Goal: Use online tool/utility: Utilize a website feature to perform a specific function

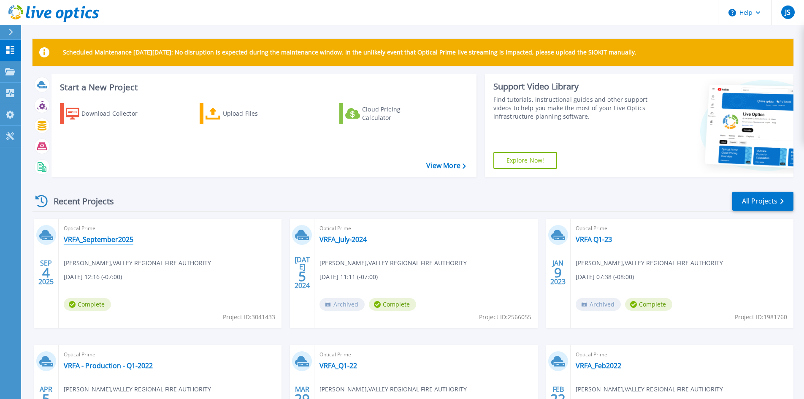
click at [89, 236] on link "VRFA_September2025" at bounding box center [99, 239] width 70 height 8
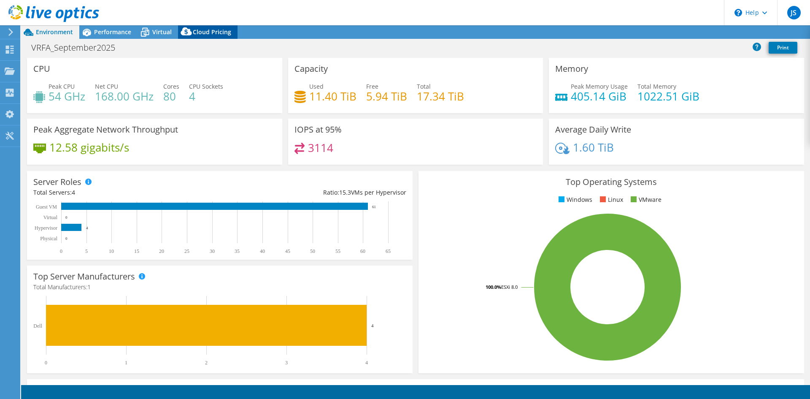
select select "USWest"
select select "USD"
click at [210, 32] on span "Cloud Pricing" at bounding box center [212, 32] width 38 height 8
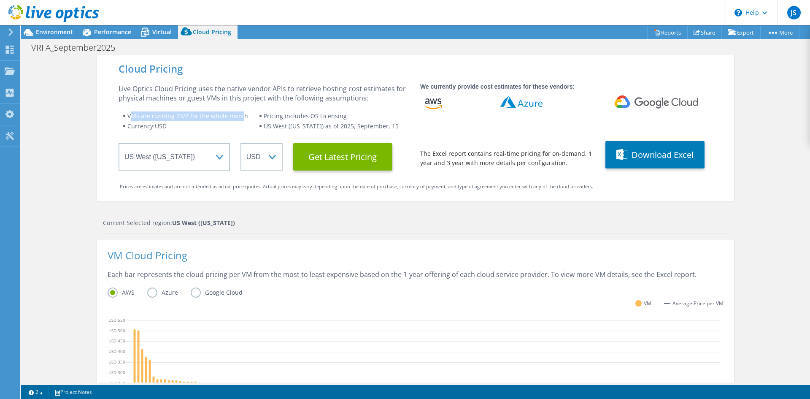
drag, startPoint x: 239, startPoint y: 115, endPoint x: 127, endPoint y: 117, distance: 111.9
click at [127, 117] on span "VMs are running 24/7 for the whole month" at bounding box center [187, 116] width 121 height 8
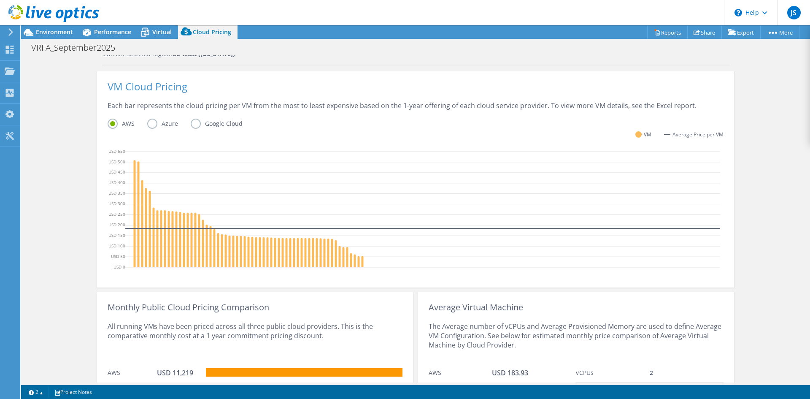
scroll to position [211, 0]
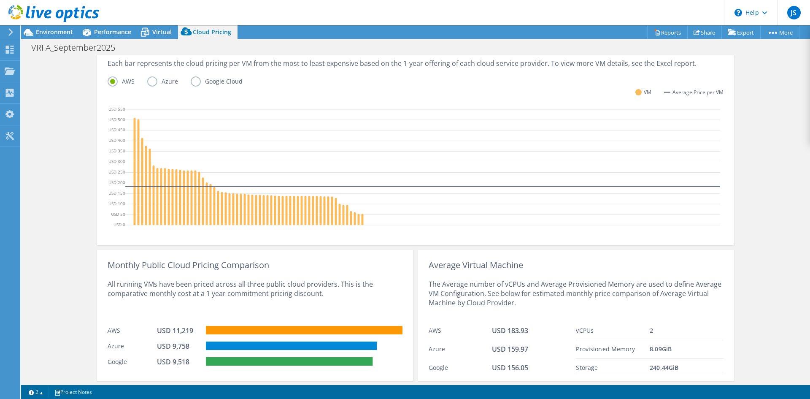
click at [149, 84] on label "Azure" at bounding box center [168, 81] width 43 height 10
click at [0, 0] on input "Azure" at bounding box center [0, 0] width 0 height 0
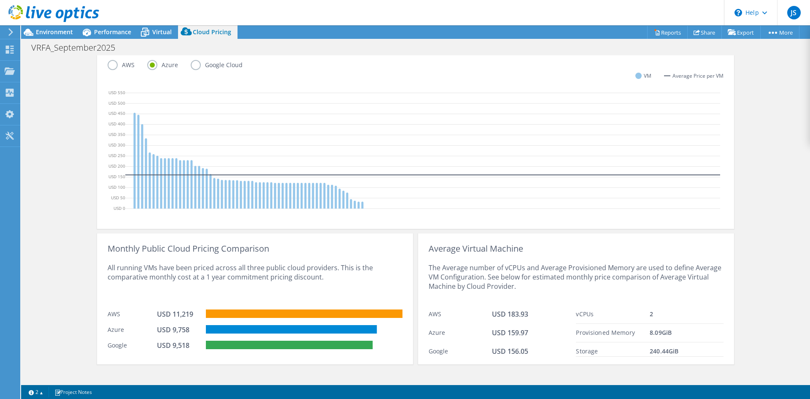
scroll to position [236, 0]
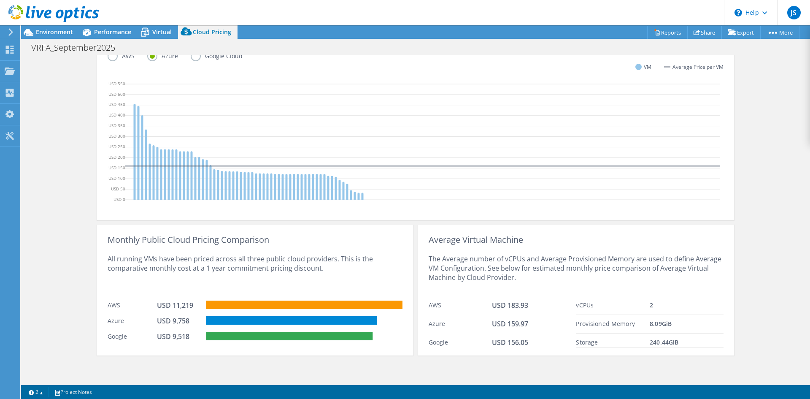
click at [492, 2] on header "JS End User [PERSON_NAME] [PERSON_NAME][EMAIL_ADDRESS][PERSON_NAME][DOMAIN_NAME…" at bounding box center [405, 12] width 810 height 25
